Goal: Contribute content: Contribute content

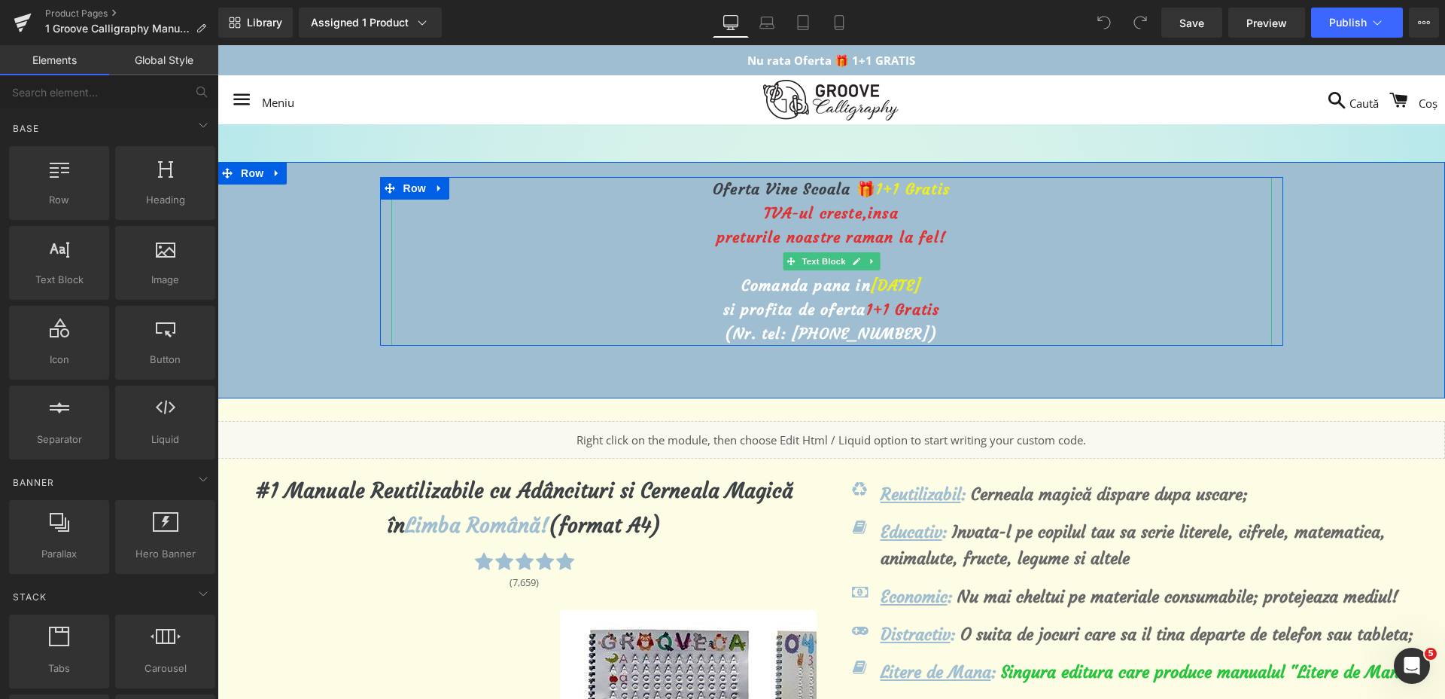
drag, startPoint x: 886, startPoint y: 291, endPoint x: 874, endPoint y: 289, distance: 12.1
click at [884, 291] on span "[DATE]" at bounding box center [896, 285] width 50 height 19
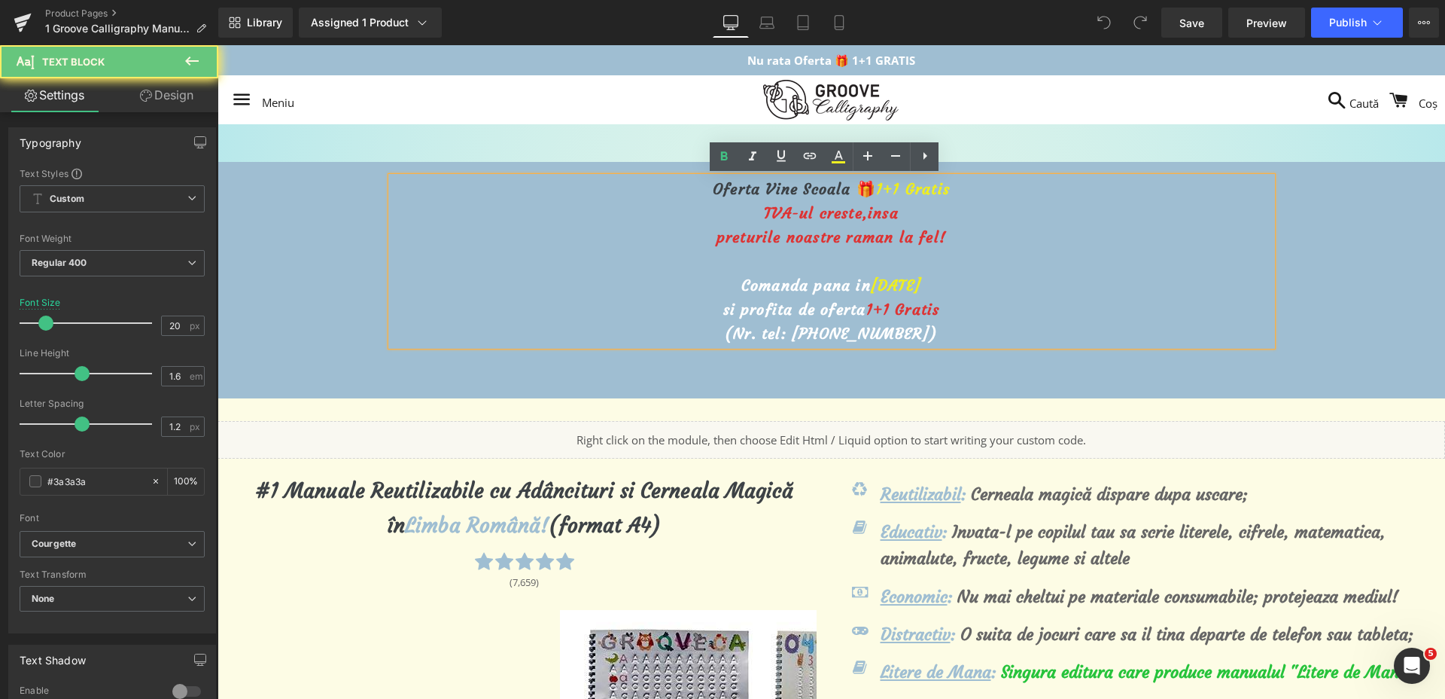
click at [871, 285] on span "[DATE]" at bounding box center [896, 285] width 50 height 19
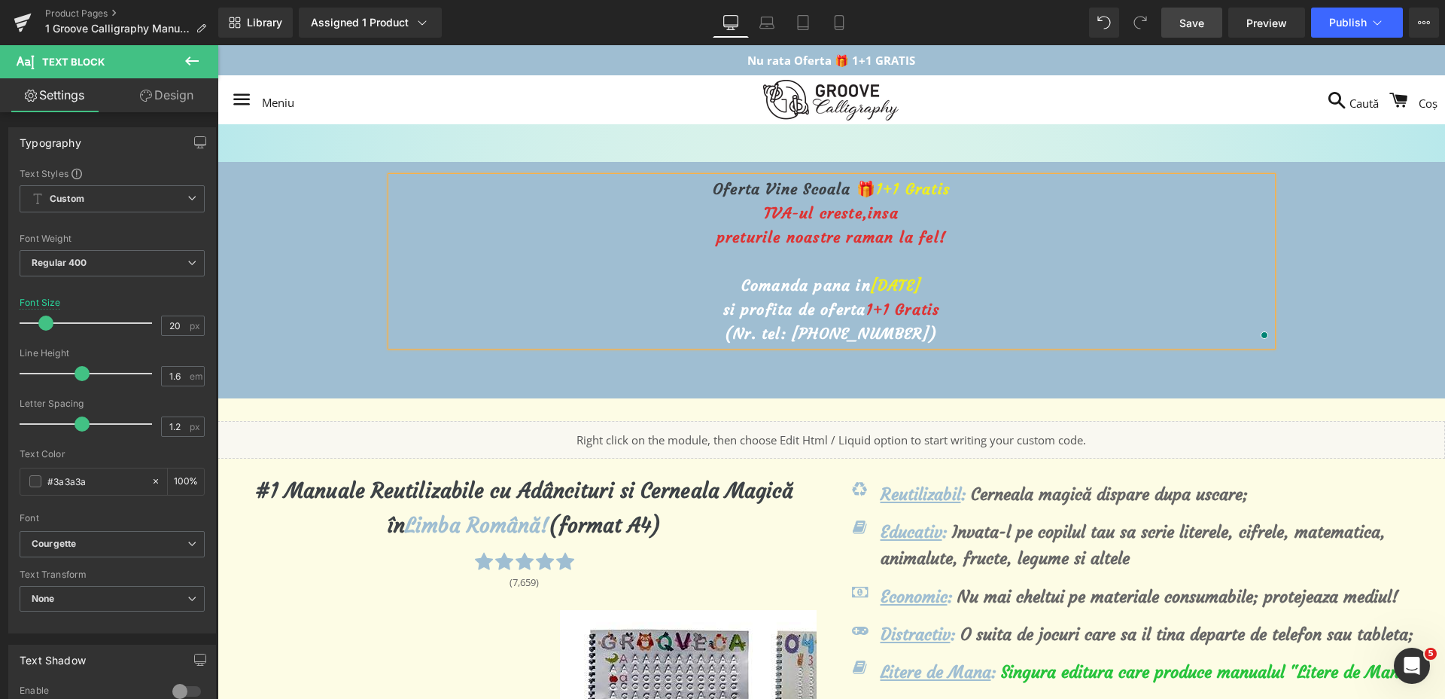
click at [1179, 15] on link "Save" at bounding box center [1191, 23] width 61 height 30
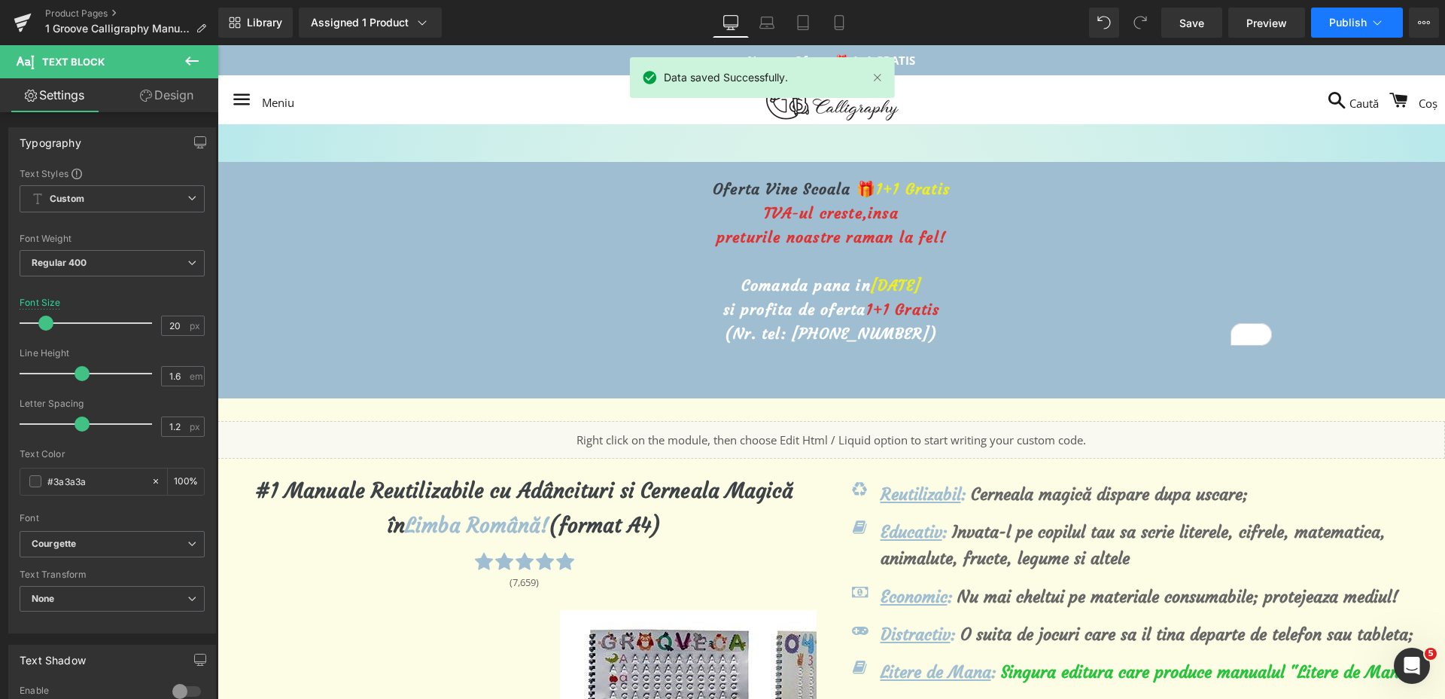
click at [1345, 22] on span "Publish" at bounding box center [1348, 23] width 38 height 12
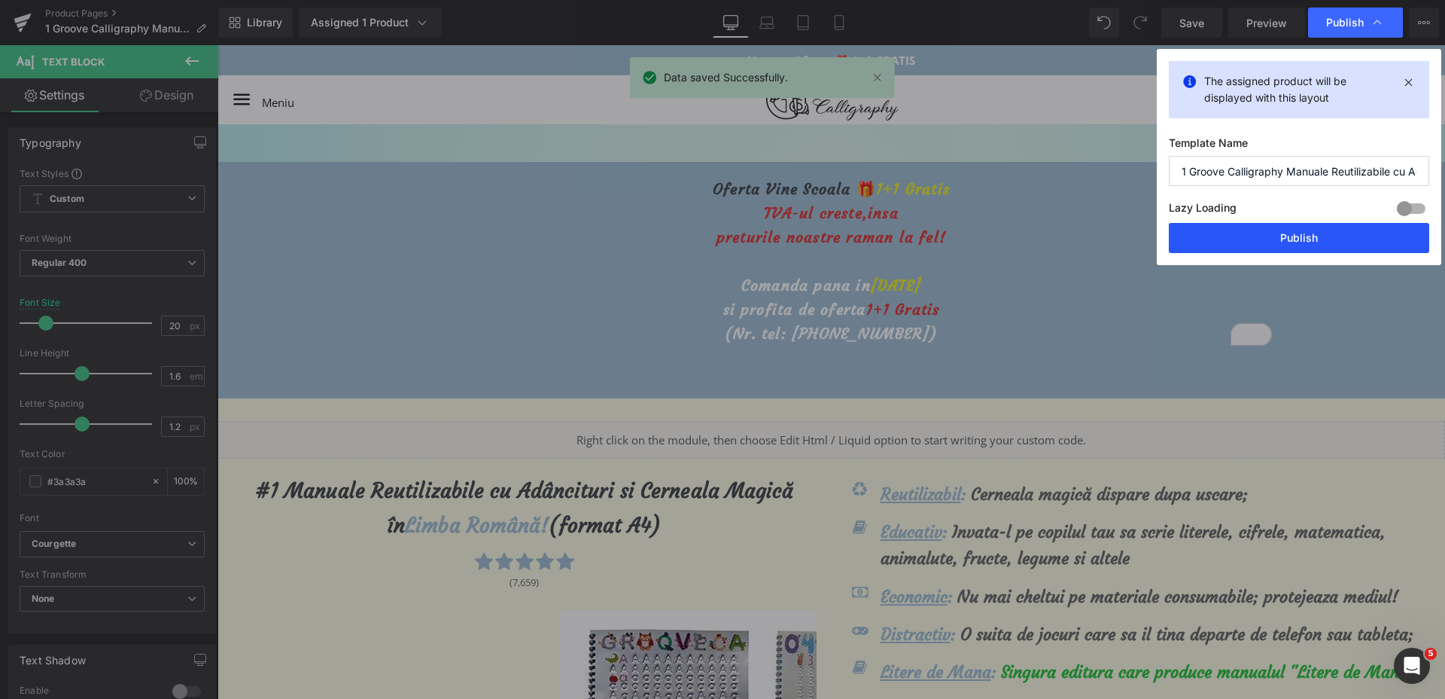
click at [0, 0] on button "Publish" at bounding box center [0, 0] width 0 height 0
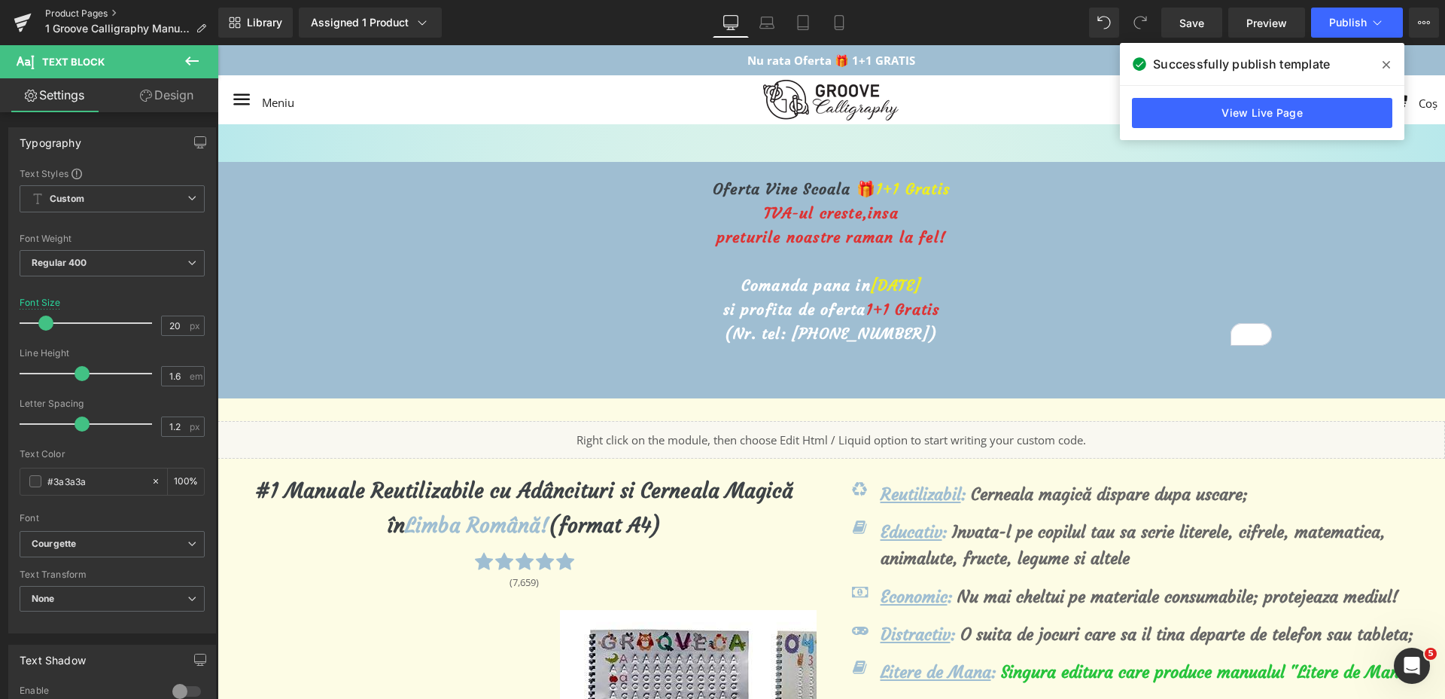
click at [63, 14] on link "Product Pages" at bounding box center [131, 14] width 173 height 12
